Goal: Information Seeking & Learning: Learn about a topic

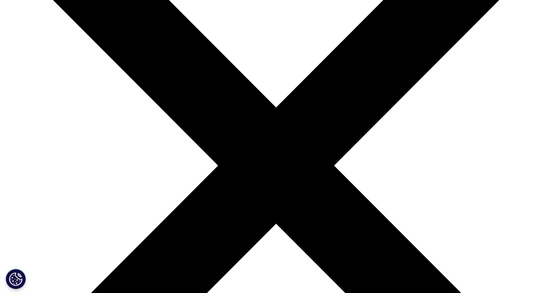
scroll to position [119, 0]
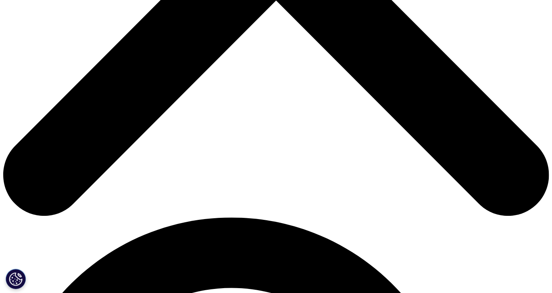
scroll to position [343, 0]
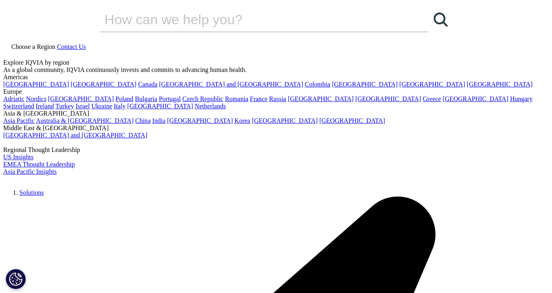
scroll to position [352, 0]
